Goal: Task Accomplishment & Management: Use online tool/utility

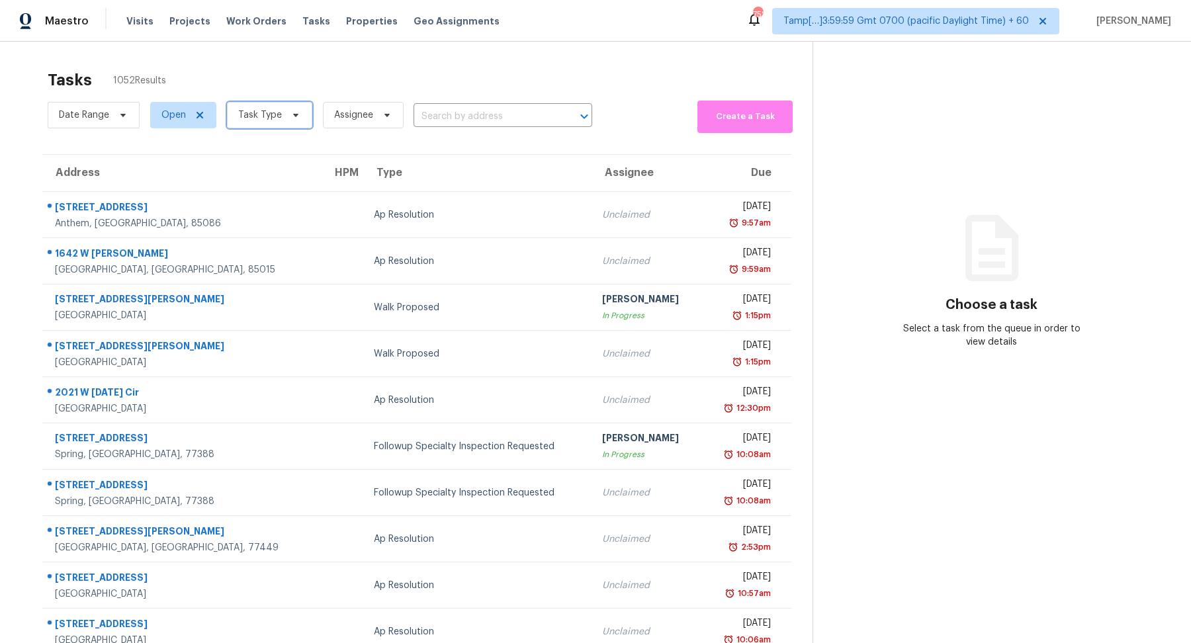
click at [265, 113] on span "Task Type" at bounding box center [260, 115] width 44 height 13
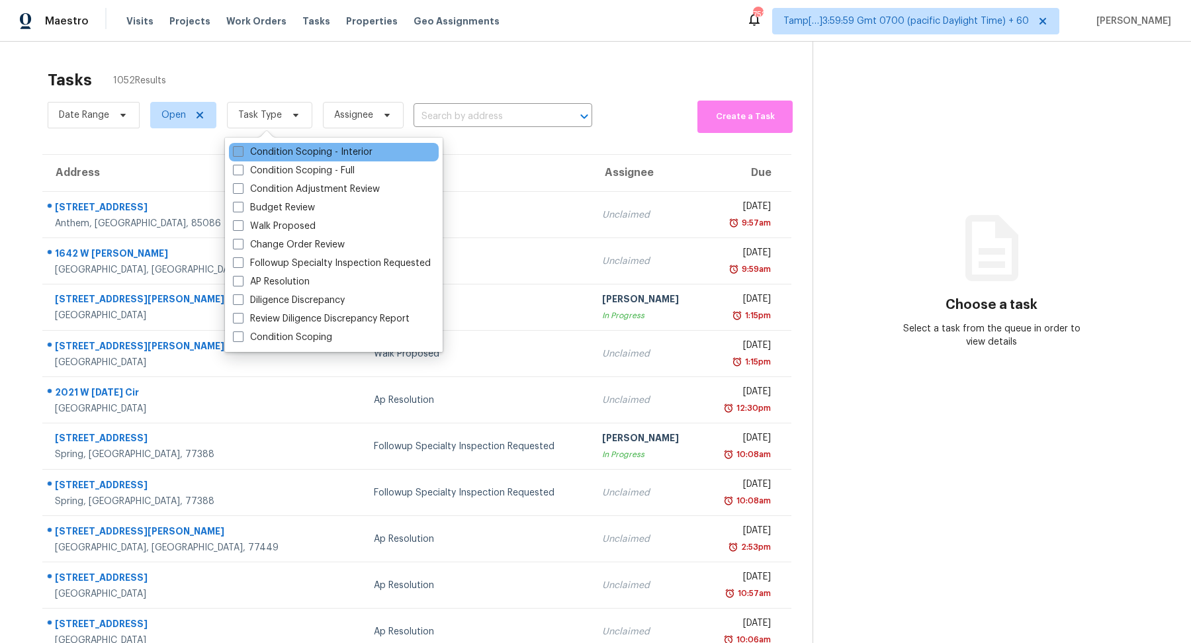
click at [272, 154] on label "Condition Scoping - Interior" at bounding box center [303, 152] width 140 height 13
click at [242, 154] on input "Condition Scoping - Interior" at bounding box center [237, 150] width 9 height 9
checkbox input "true"
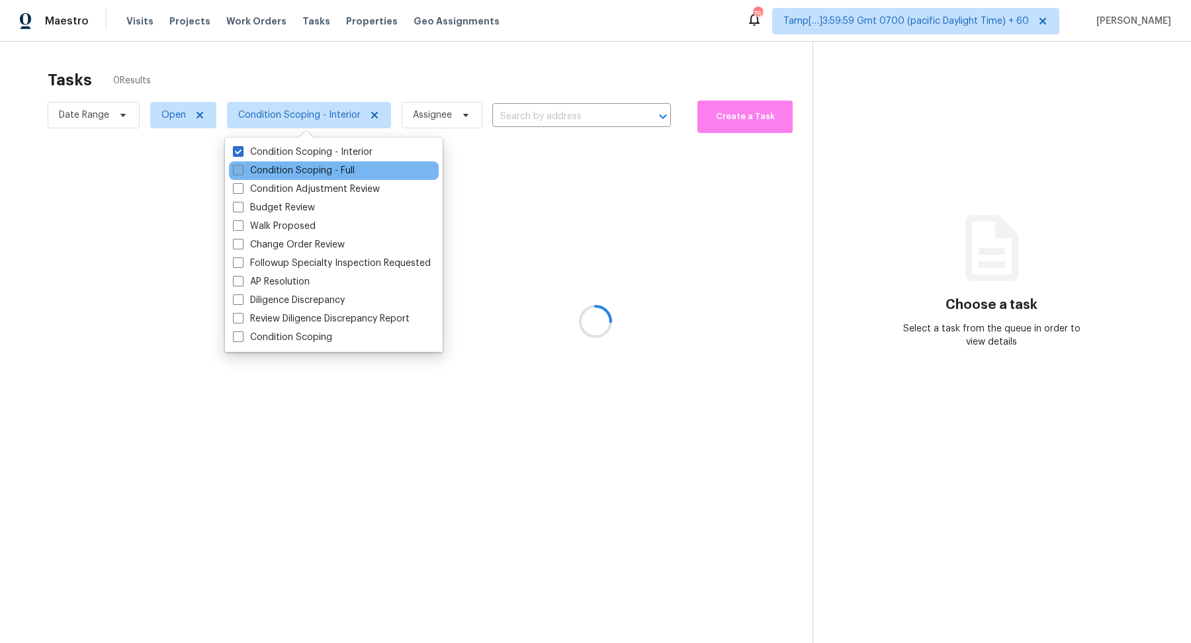
click at [277, 173] on label "Condition Scoping - Full" at bounding box center [294, 170] width 122 height 13
click at [242, 173] on input "Condition Scoping - Full" at bounding box center [237, 168] width 9 height 9
checkbox input "true"
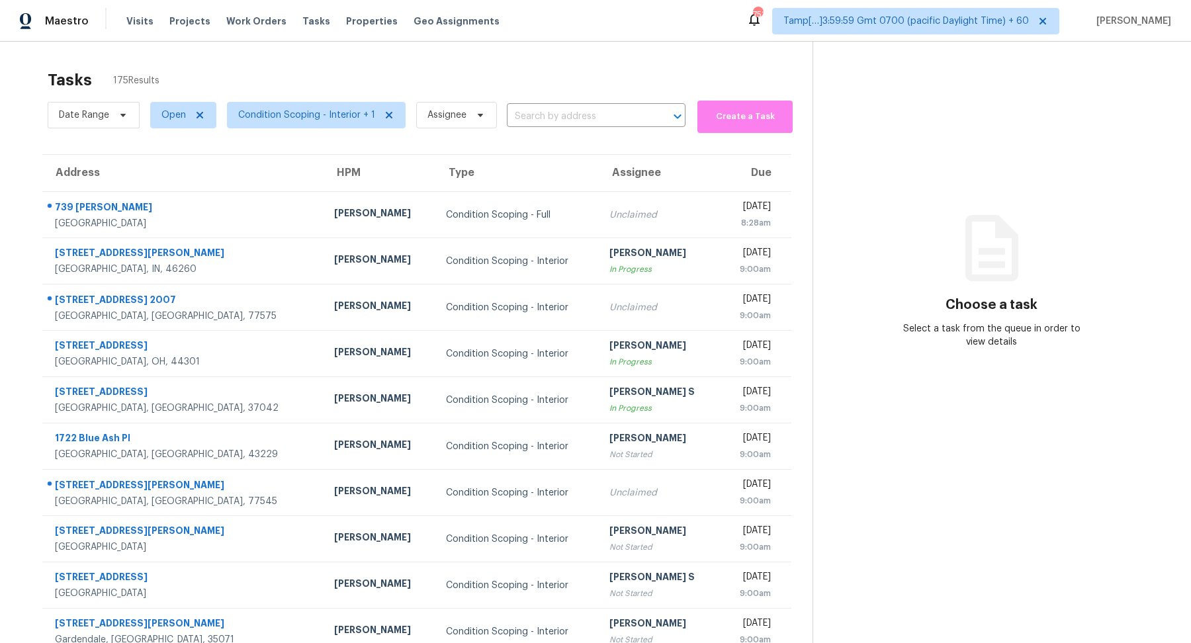
click at [385, 83] on div "Tasks 175 Results" at bounding box center [430, 80] width 765 height 34
click at [109, 108] on span "Date Range" at bounding box center [94, 115] width 92 height 26
click at [114, 174] on div at bounding box center [187, 159] width 278 height 42
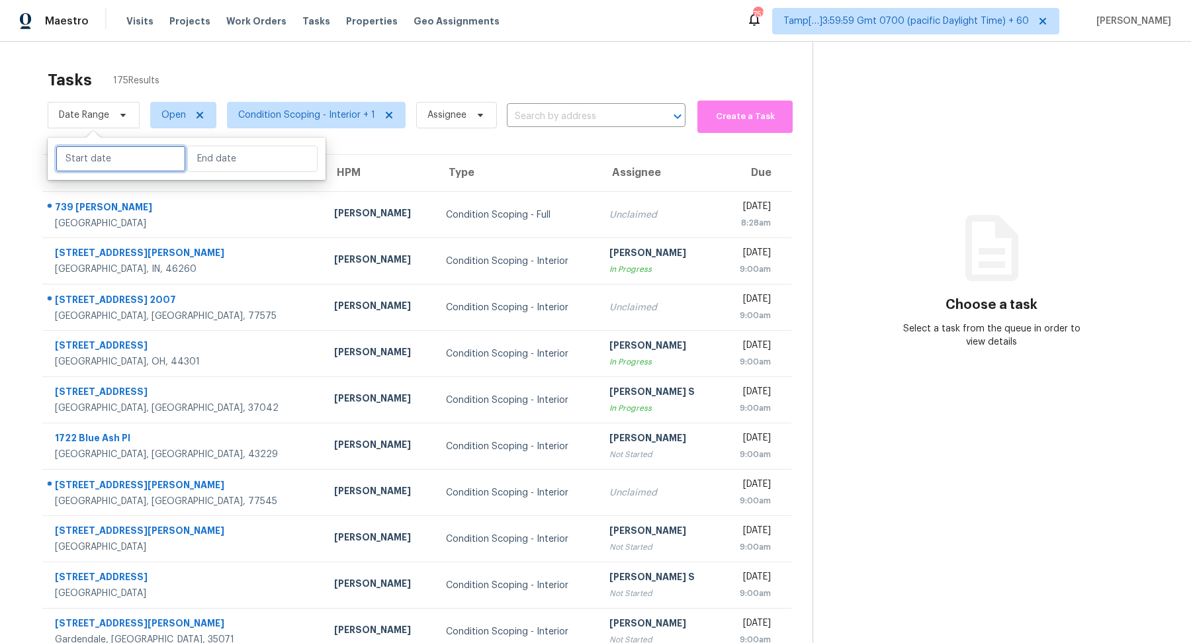
click at [123, 161] on input "text" at bounding box center [121, 159] width 130 height 26
select select "7"
select select "2025"
select select "8"
select select "2025"
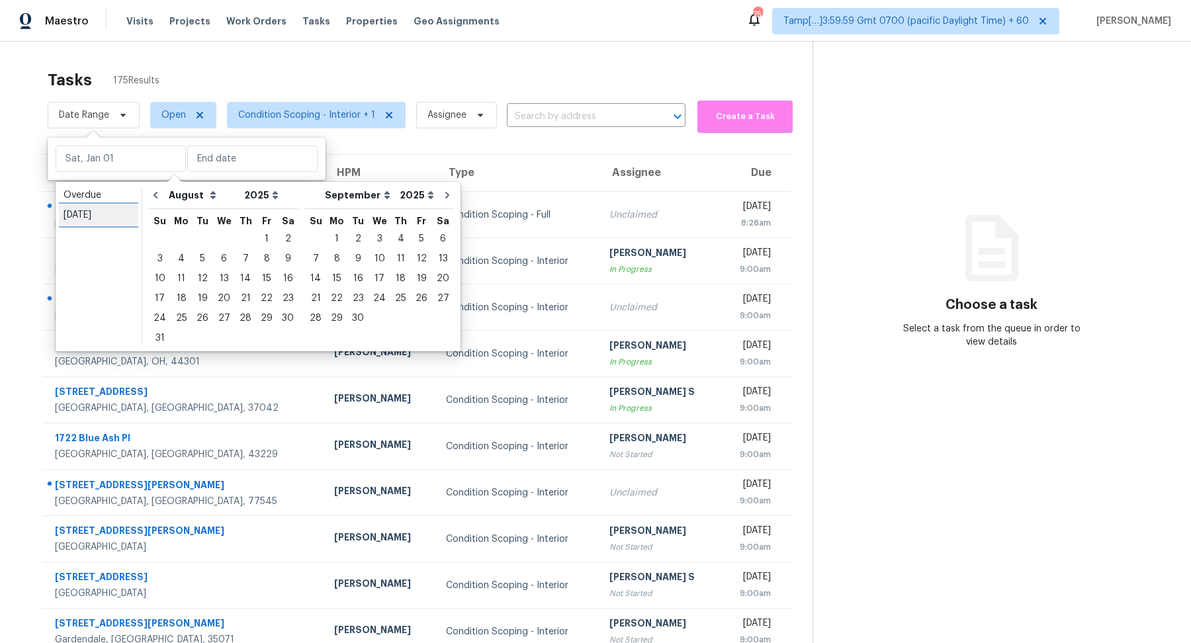
click at [124, 224] on link "Today" at bounding box center [98, 215] width 79 height 20
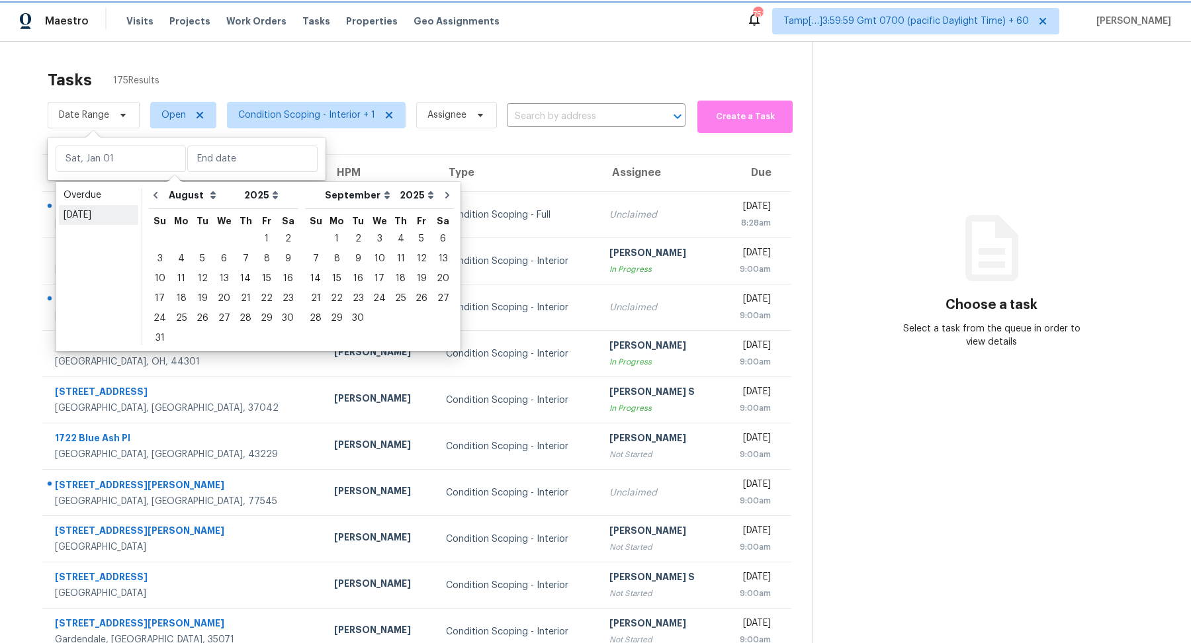
type input "Wed, Aug 13"
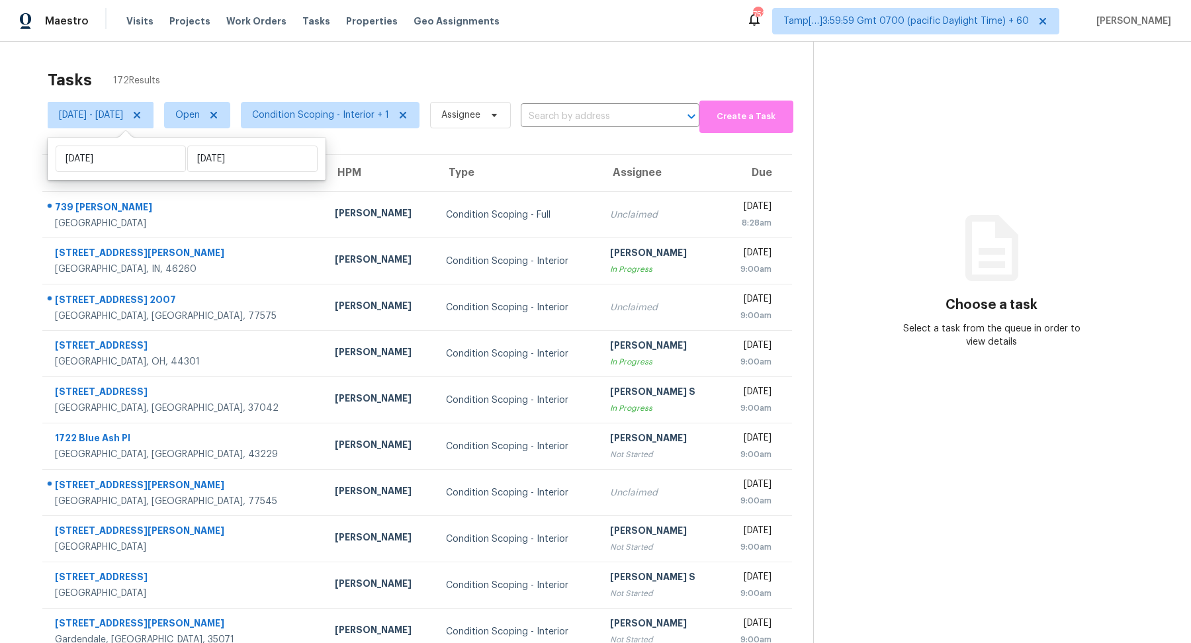
click at [304, 81] on div "Tasks 172 Results" at bounding box center [431, 80] width 766 height 34
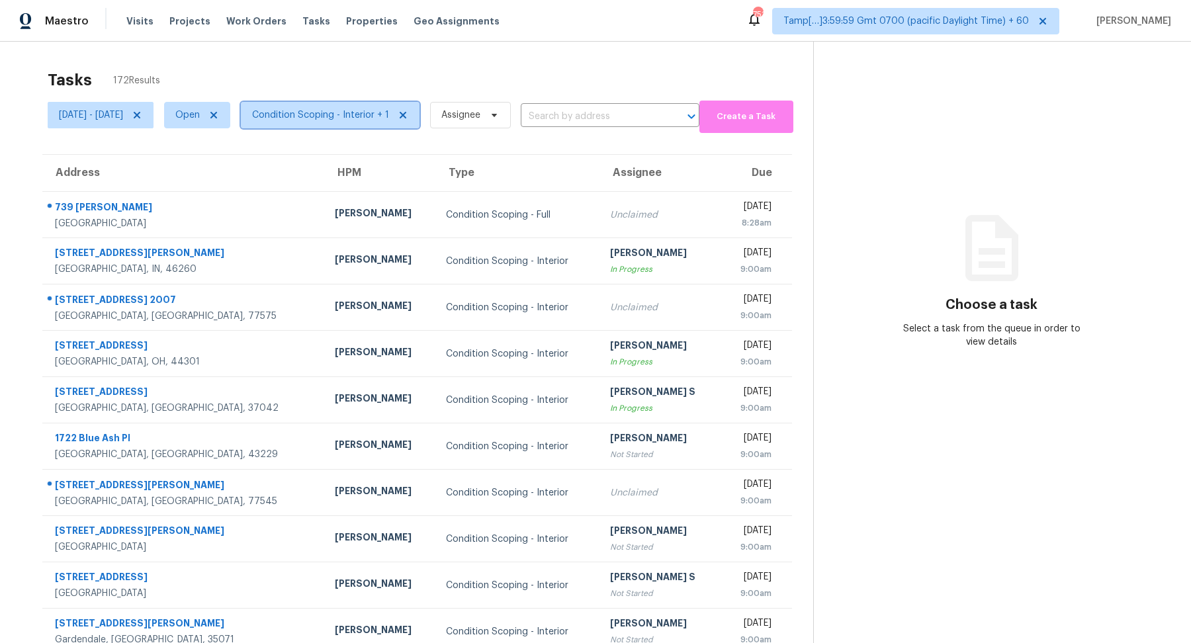
click at [358, 112] on span "Condition Scoping - Interior + 1" at bounding box center [320, 115] width 137 height 13
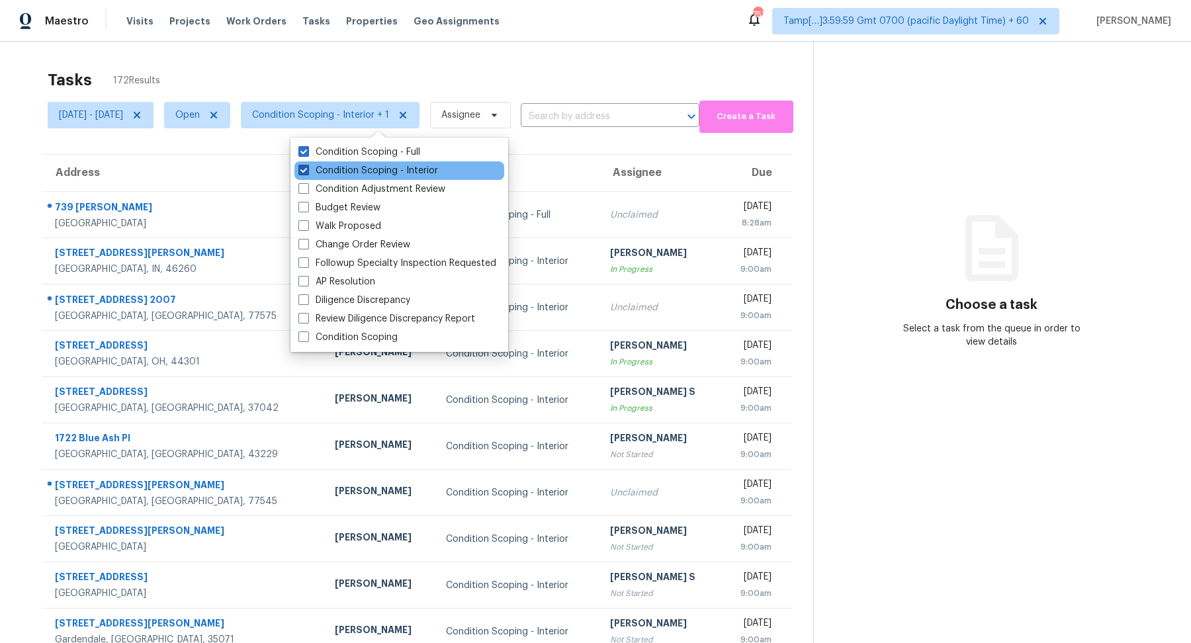
click at [343, 165] on label "Condition Scoping - Interior" at bounding box center [368, 170] width 140 height 13
click at [307, 165] on input "Condition Scoping - Interior" at bounding box center [302, 168] width 9 height 9
checkbox input "false"
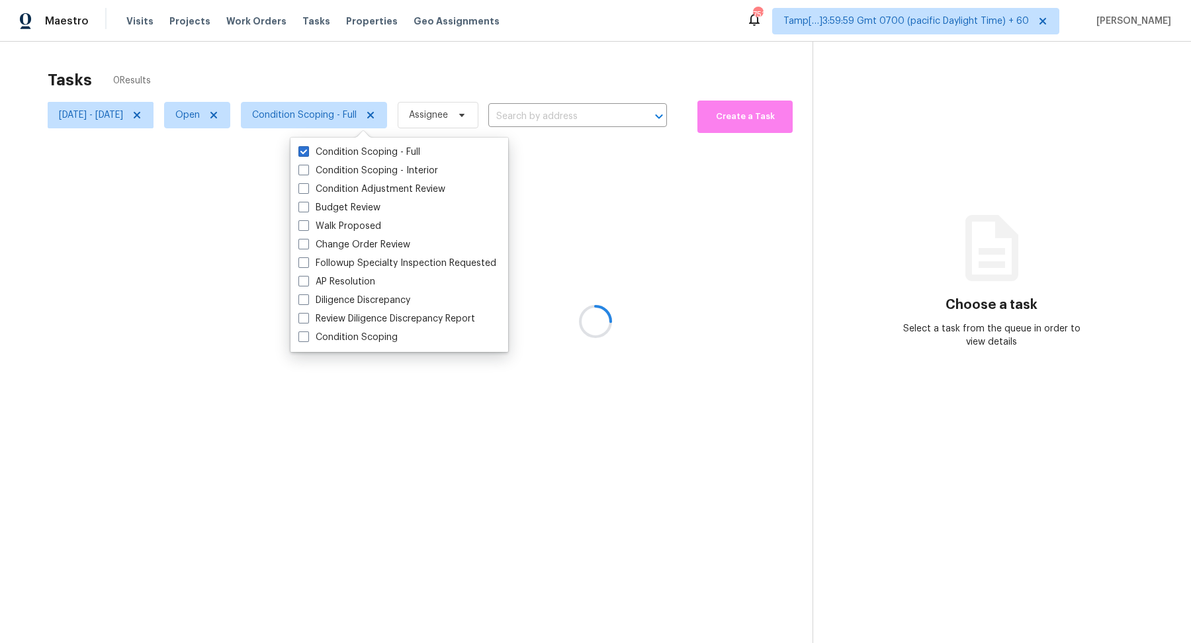
click at [480, 52] on div at bounding box center [595, 321] width 1191 height 643
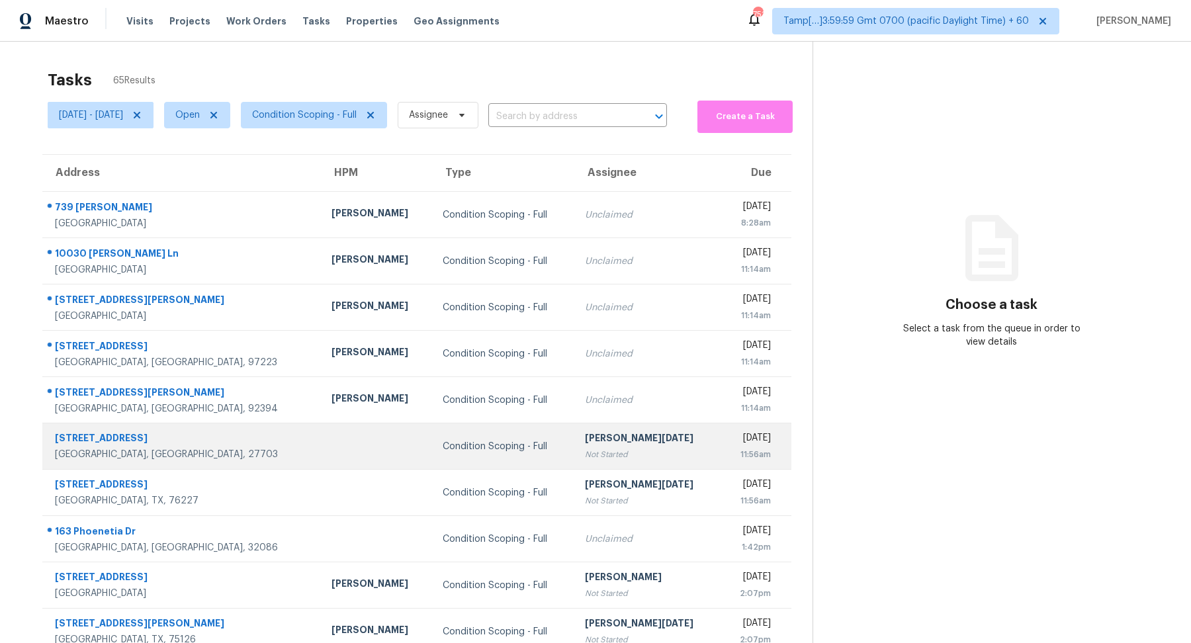
scroll to position [46, 0]
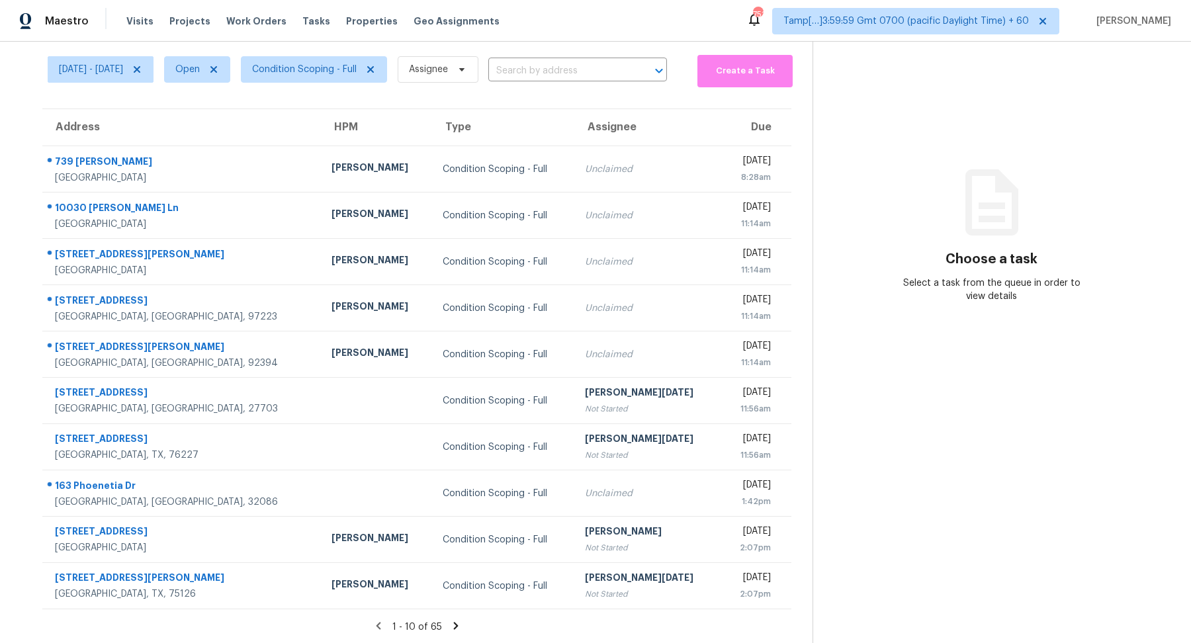
click at [457, 633] on div "1 - 10 of 65" at bounding box center [417, 627] width 792 height 14
click at [457, 623] on icon at bounding box center [455, 625] width 5 height 7
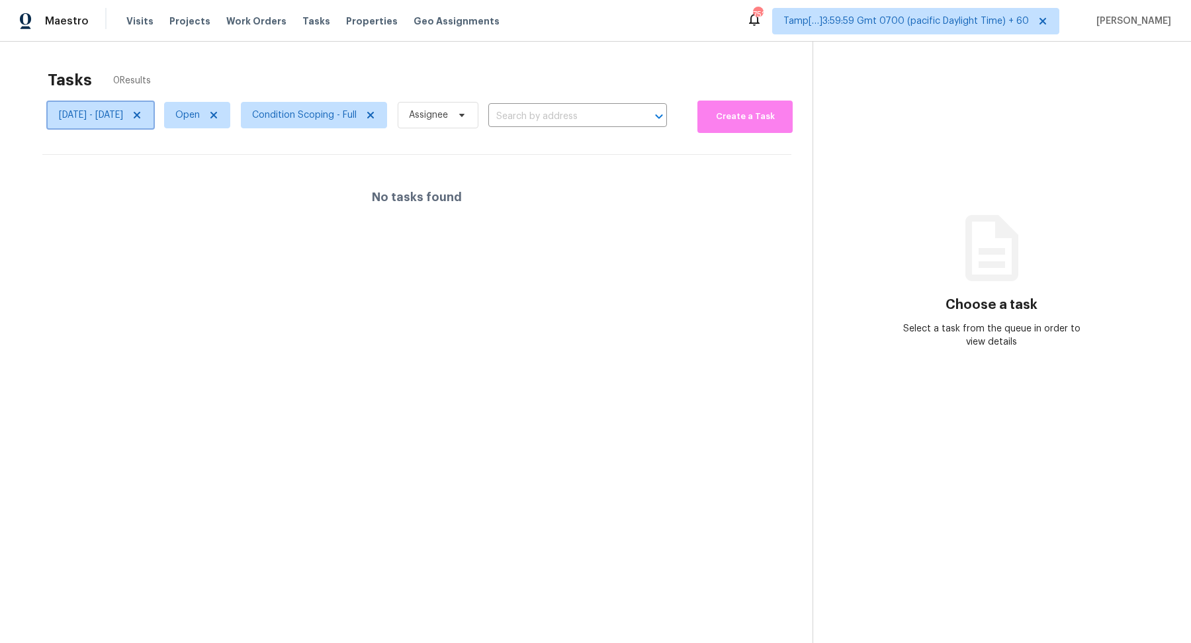
click at [142, 118] on icon at bounding box center [137, 115] width 11 height 11
click at [278, 121] on div at bounding box center [595, 321] width 1191 height 643
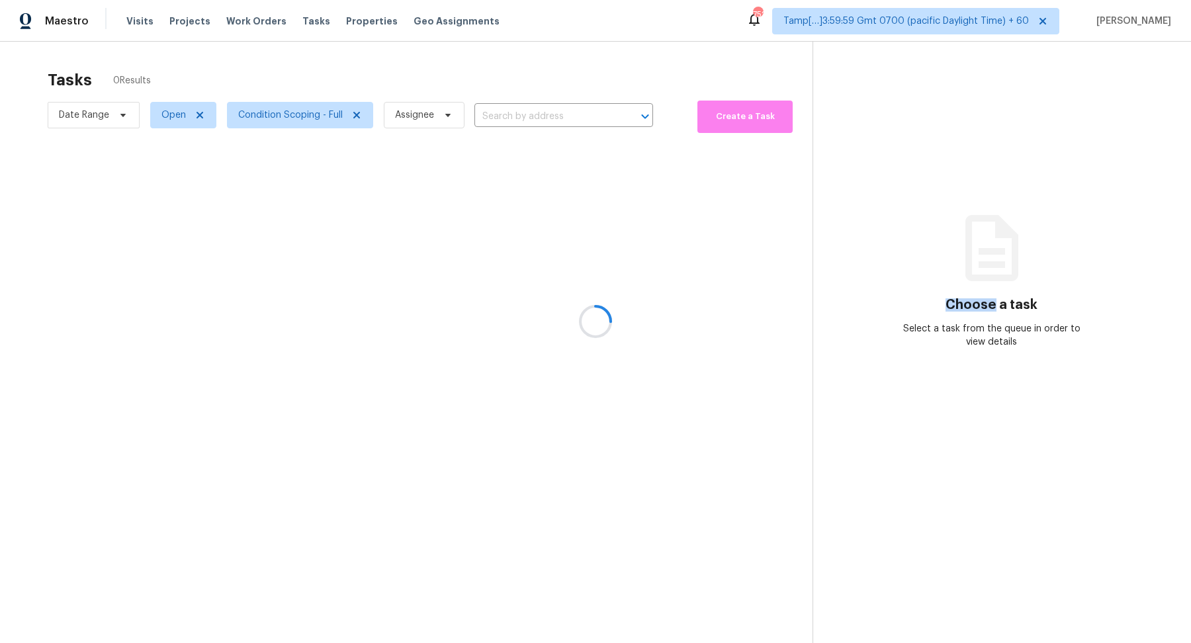
click at [278, 121] on div at bounding box center [595, 321] width 1191 height 643
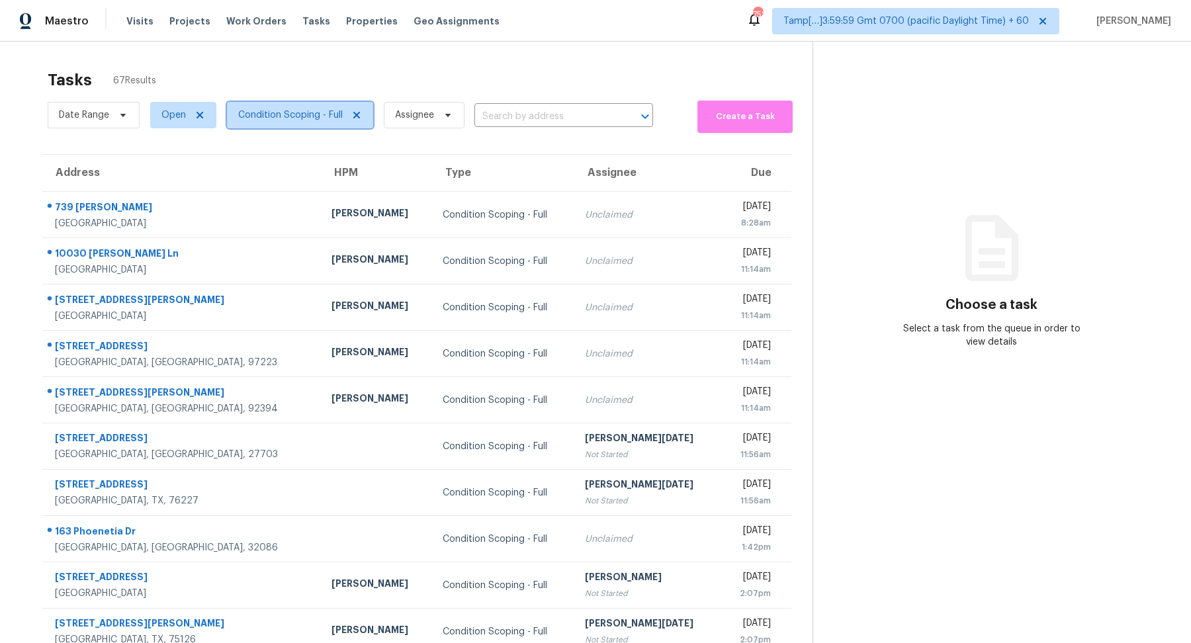
click at [278, 121] on span "Condition Scoping - Full" at bounding box center [300, 115] width 146 height 26
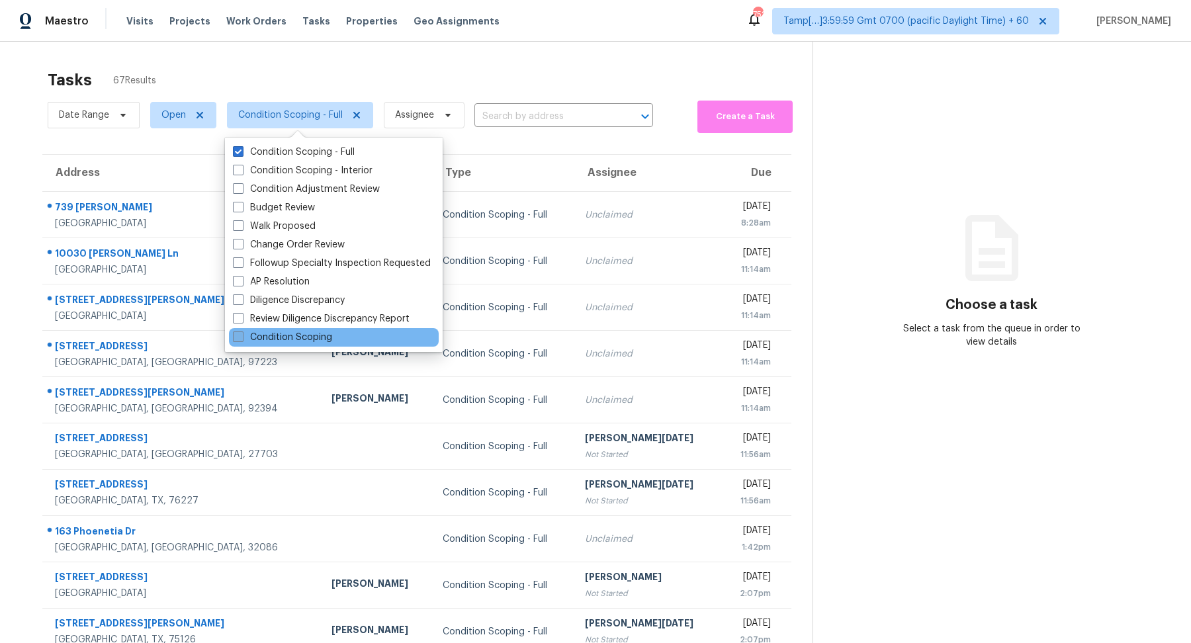
click at [290, 333] on label "Condition Scoping" at bounding box center [282, 337] width 99 height 13
click at [242, 333] on input "Condition Scoping" at bounding box center [237, 335] width 9 height 9
checkbox input "true"
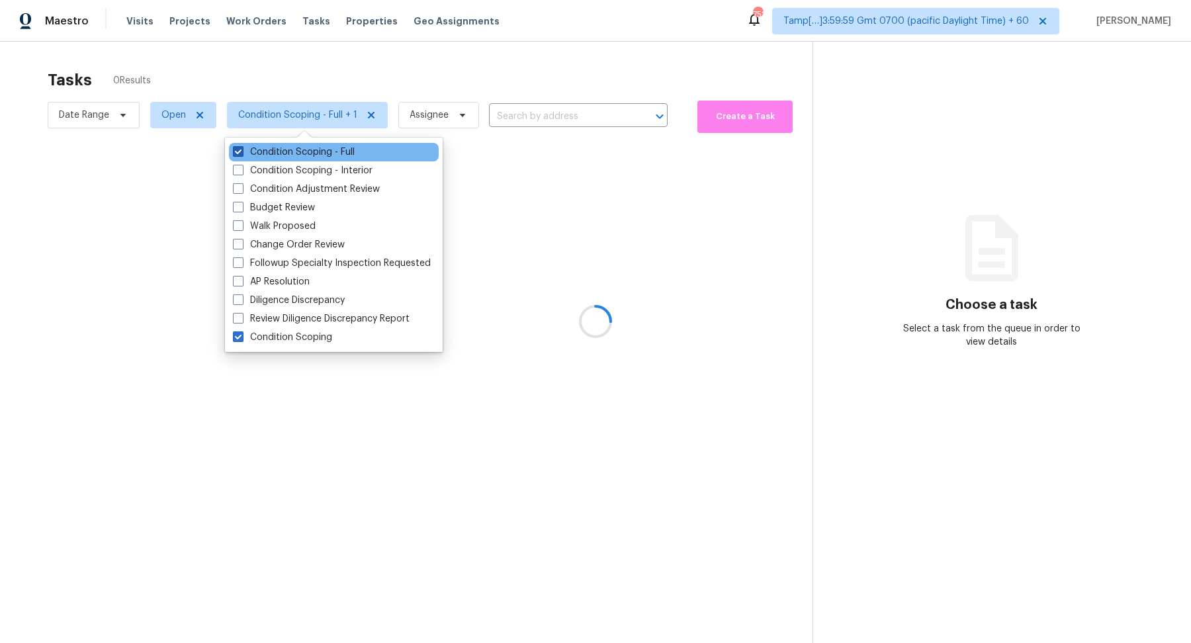
click at [321, 154] on label "Condition Scoping - Full" at bounding box center [294, 152] width 122 height 13
click at [242, 154] on input "Condition Scoping - Full" at bounding box center [237, 150] width 9 height 9
checkbox input "false"
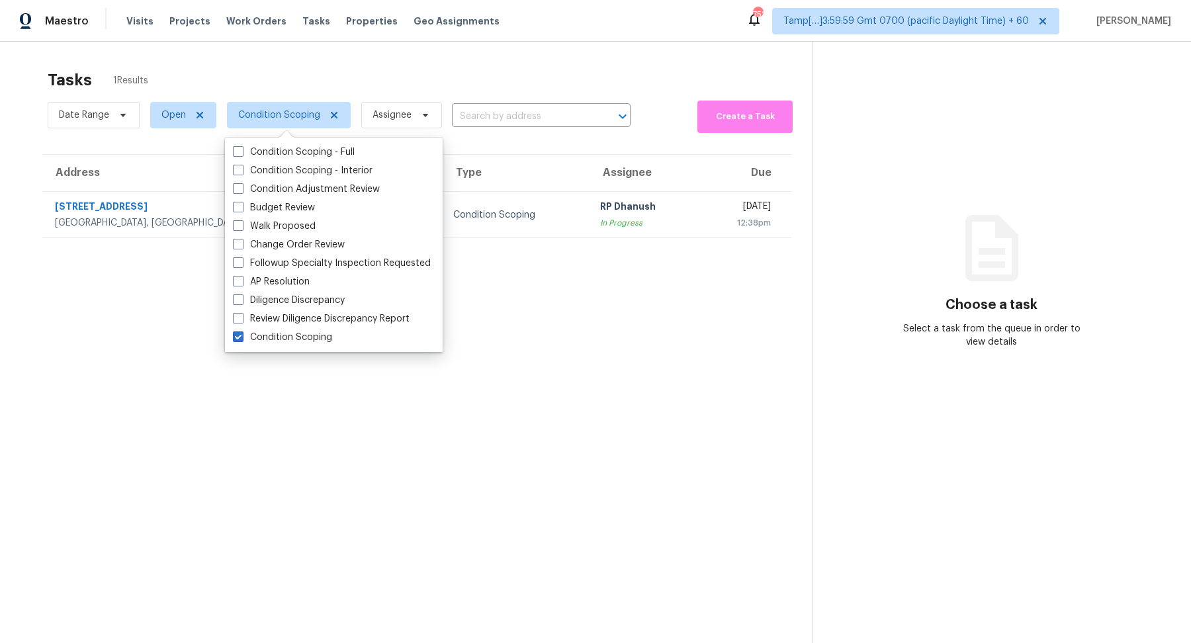
click at [599, 460] on section "Tasks 1 Results Date Range Open Condition Scoping Assignee ​ Create a Task Addr…" at bounding box center [417, 374] width 792 height 622
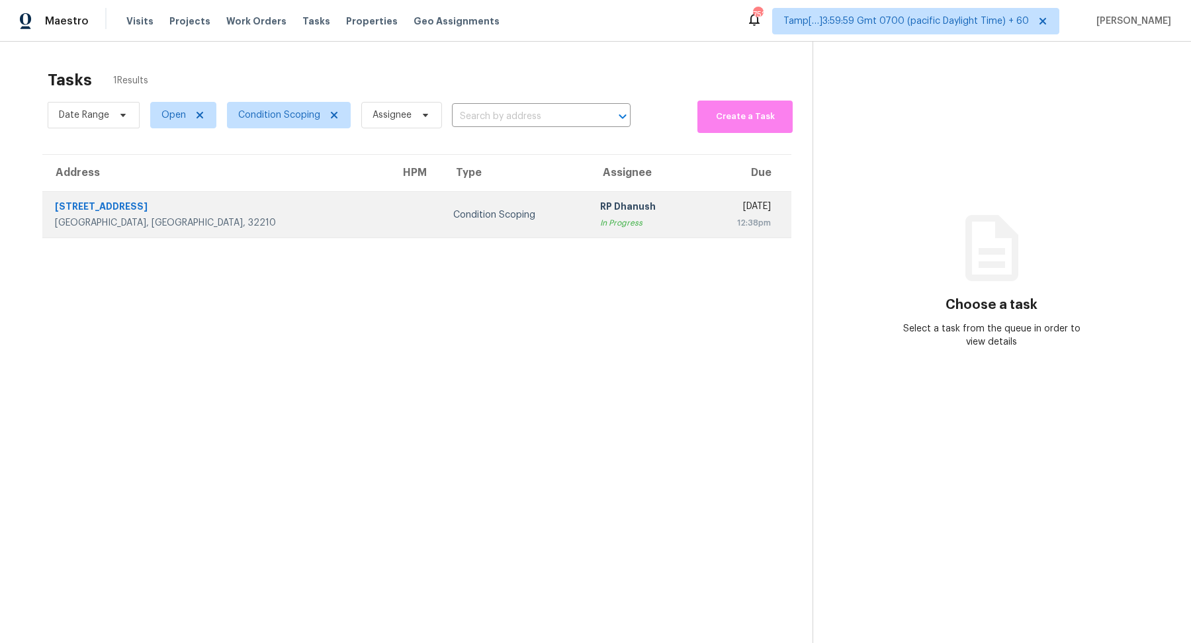
click at [590, 230] on td "RP Dhanush In Progress" at bounding box center [644, 215] width 109 height 46
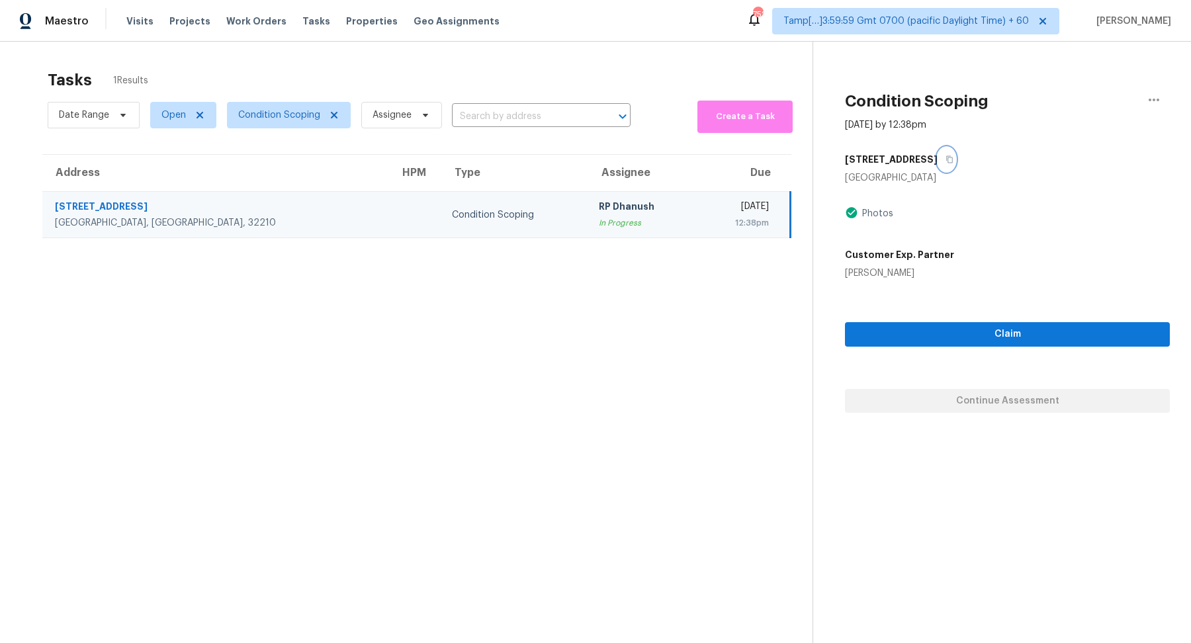
click at [946, 162] on icon "button" at bounding box center [950, 160] width 8 height 8
click at [1000, 248] on div "Customer Exp. Partner Claire Buser" at bounding box center [1007, 261] width 325 height 37
